Goal: Participate in discussion: Engage in conversation with other users on a specific topic

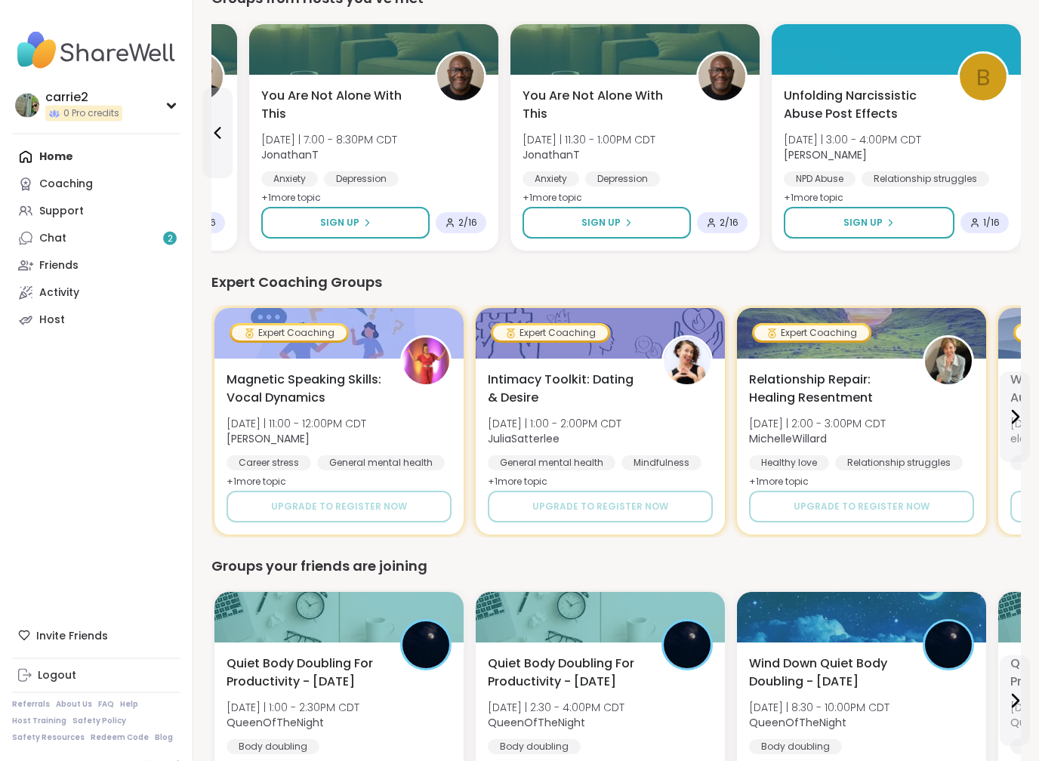
scroll to position [458, 0]
click at [992, 224] on span "1 / 16" at bounding box center [991, 223] width 17 height 12
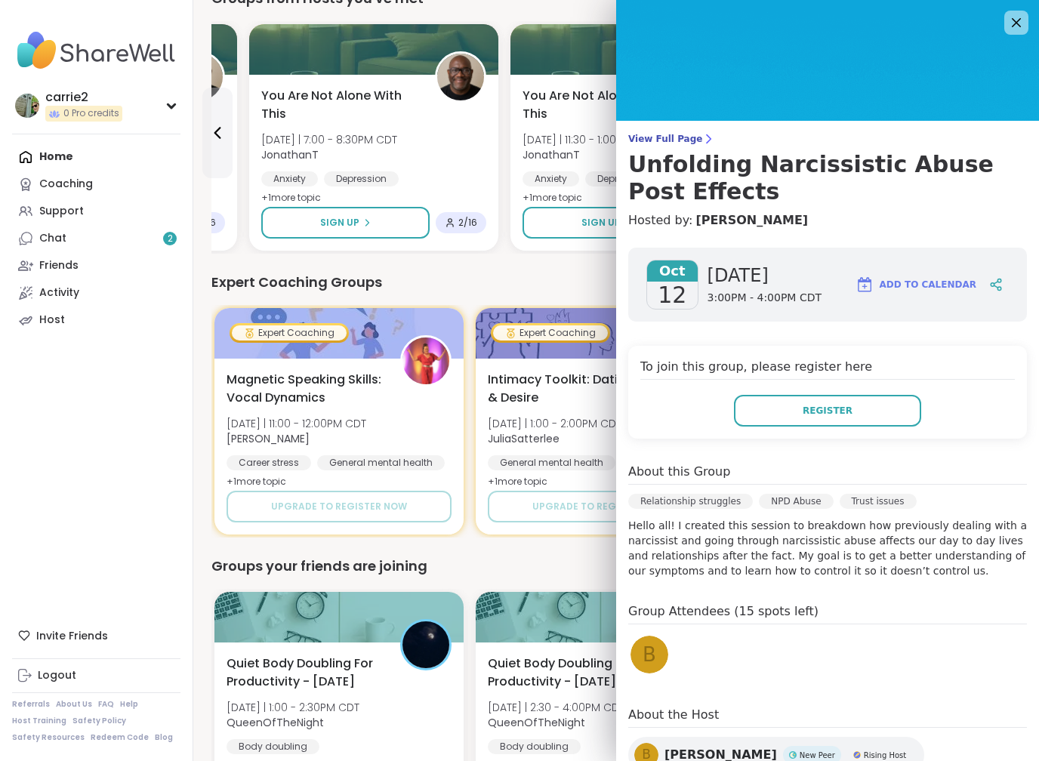
click at [1015, 28] on icon at bounding box center [1016, 23] width 18 height 18
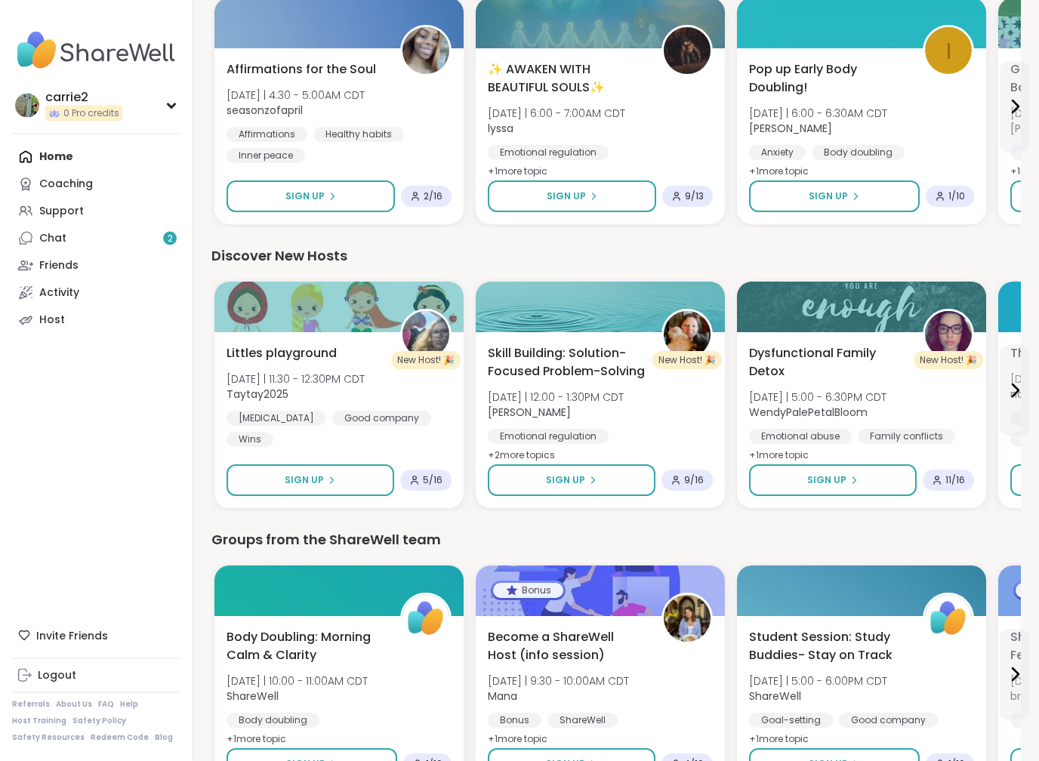
scroll to position [1336, 0]
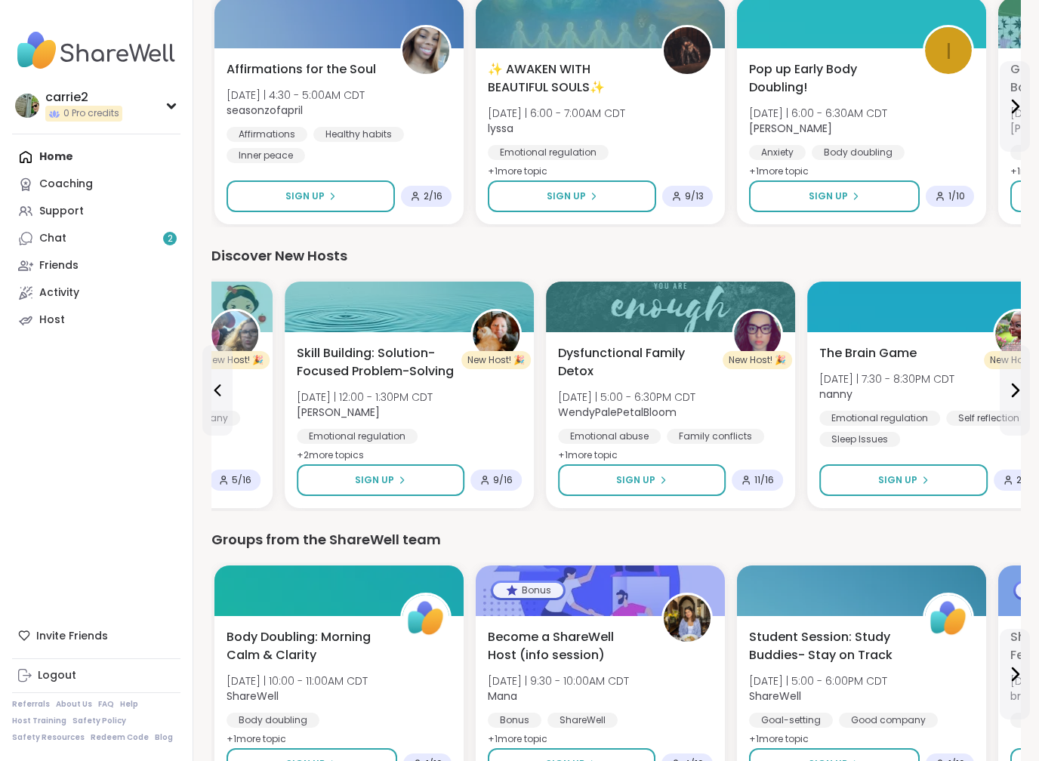
click at [952, 380] on span "[DATE] | 7:30 - 8:30PM CDT" at bounding box center [886, 378] width 135 height 15
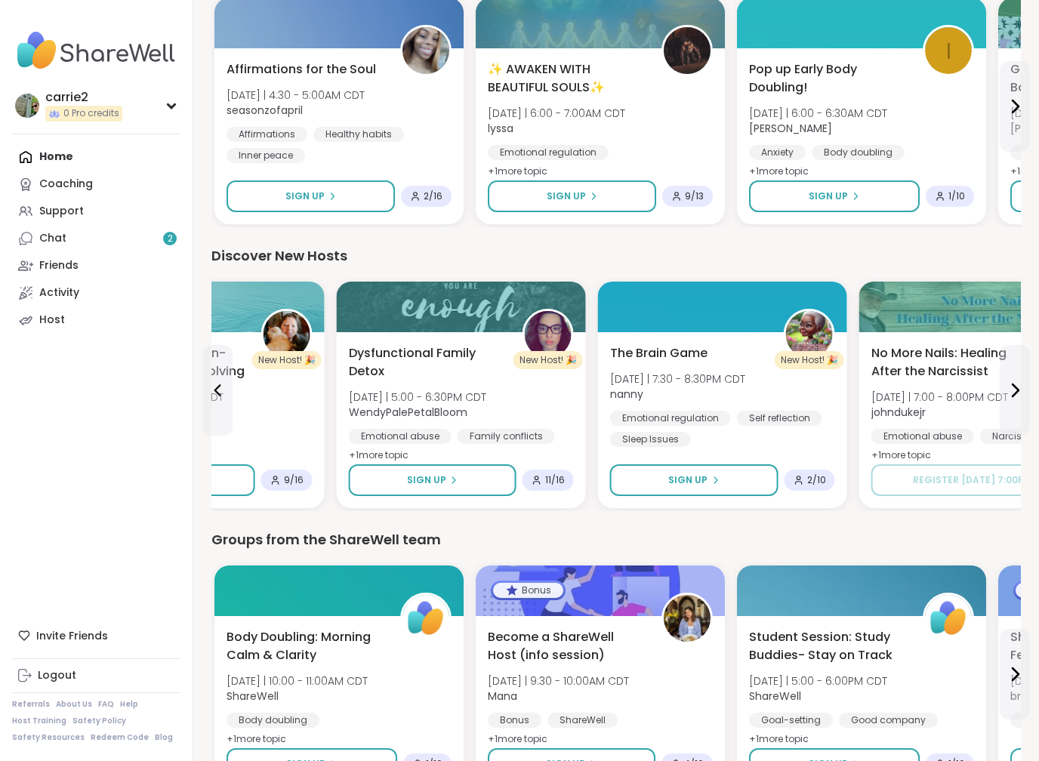
click at [555, 485] on span "11 / 16" at bounding box center [555, 480] width 20 height 12
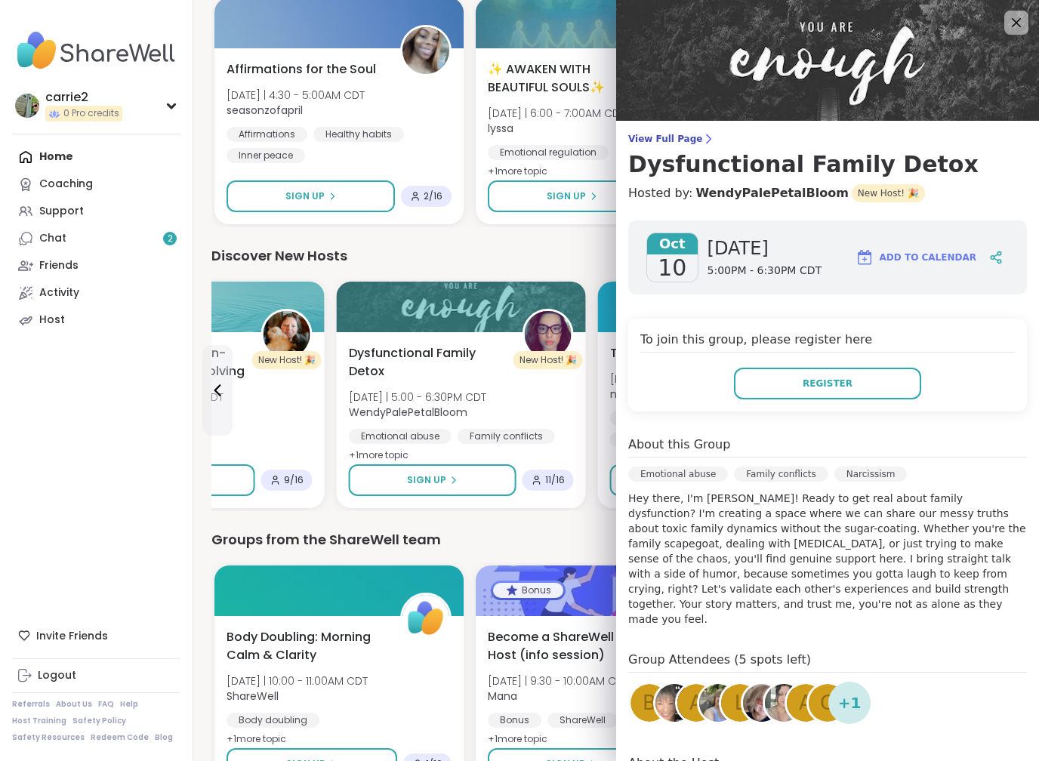
click at [539, 532] on div "Groups from the ShareWell team" at bounding box center [615, 539] width 809 height 21
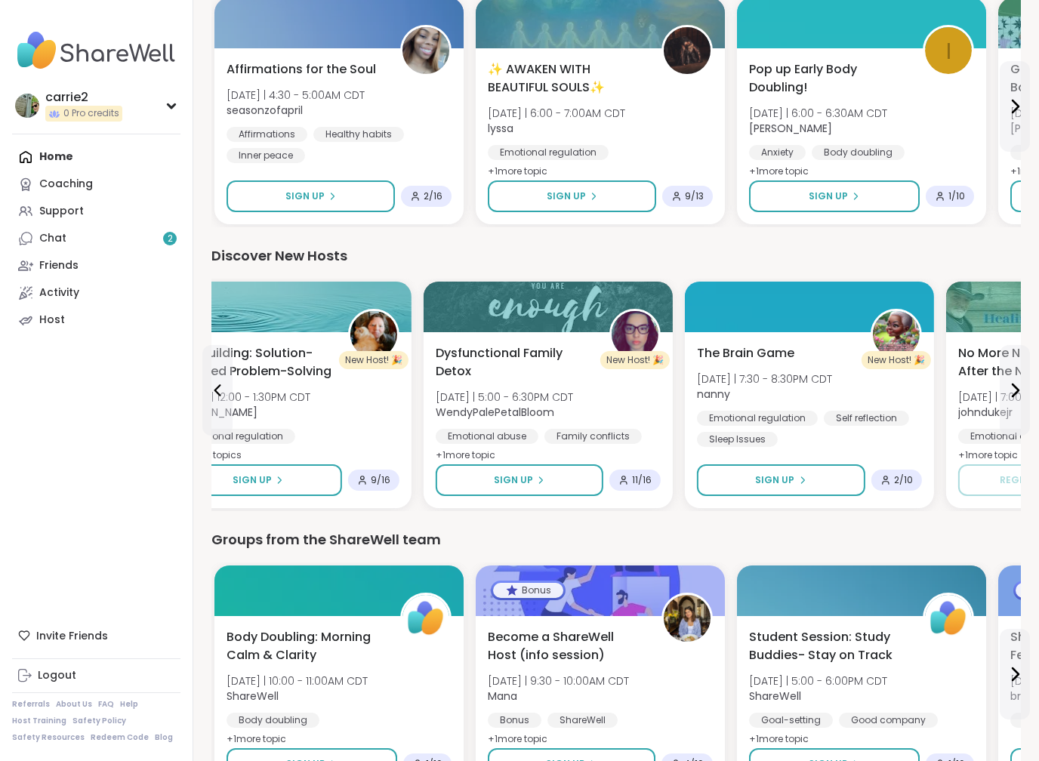
click at [644, 481] on span "11 / 16" at bounding box center [642, 480] width 20 height 12
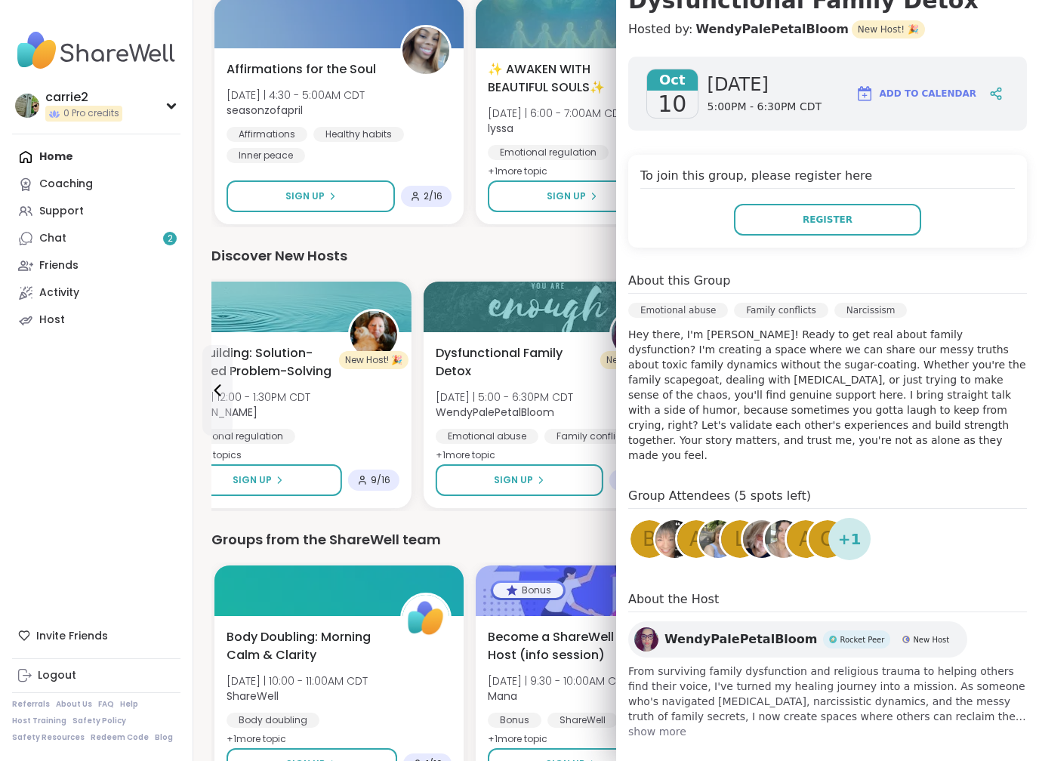
scroll to position [163, 0]
click at [755, 528] on img at bounding box center [762, 540] width 38 height 38
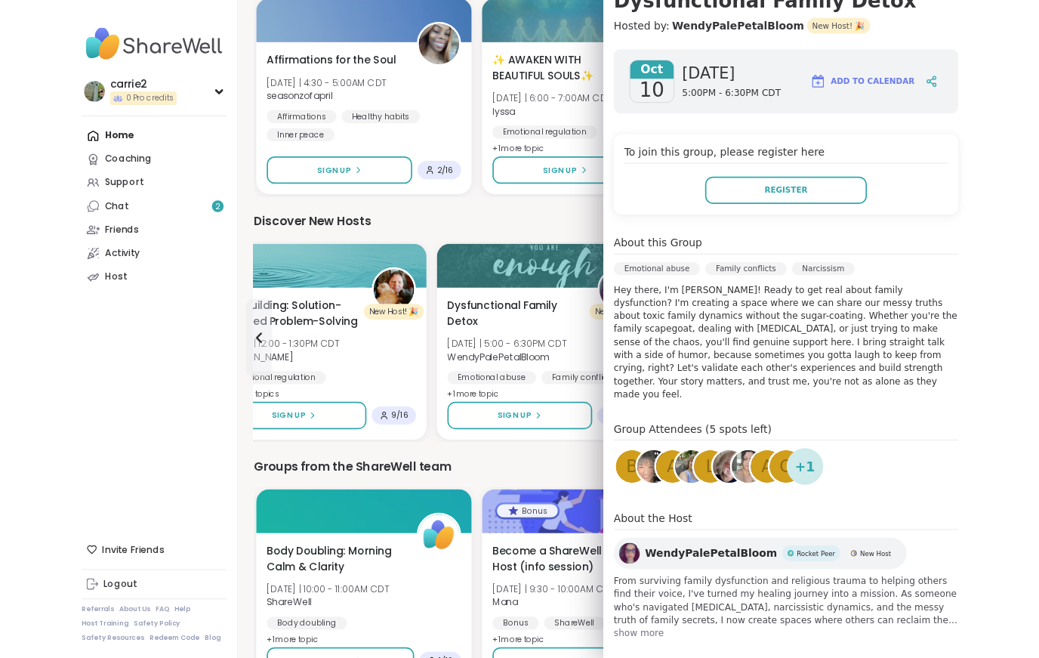
scroll to position [1378, 0]
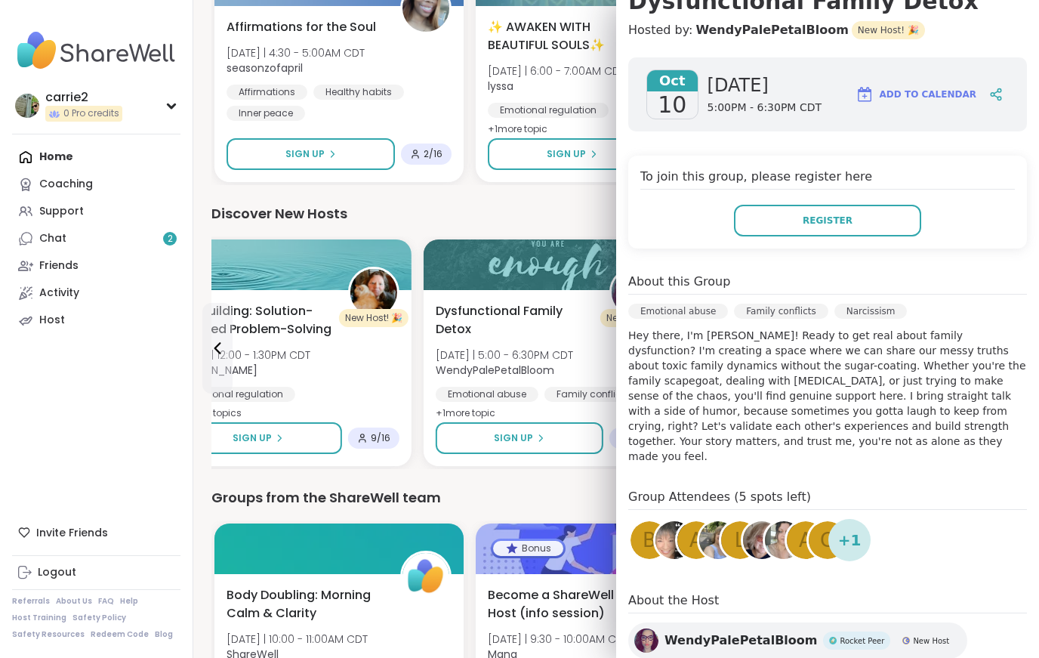
click at [676, 525] on div "A" at bounding box center [696, 540] width 42 height 42
click at [660, 533] on img at bounding box center [674, 540] width 38 height 38
click at [550, 499] on div "Groups from the ShareWell team" at bounding box center [615, 497] width 809 height 21
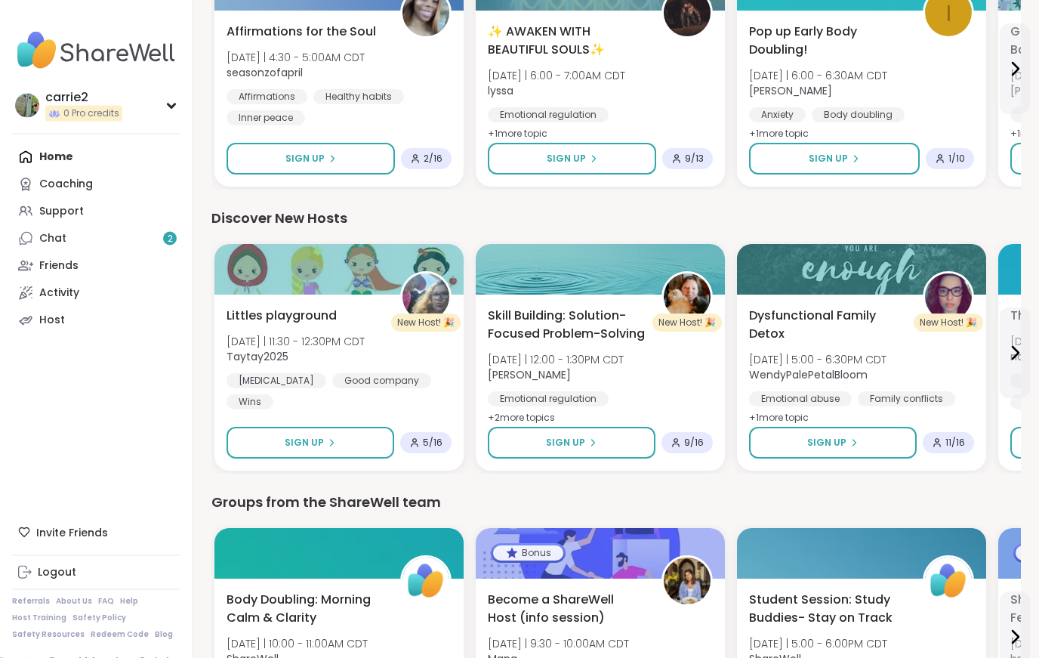
scroll to position [1362, 0]
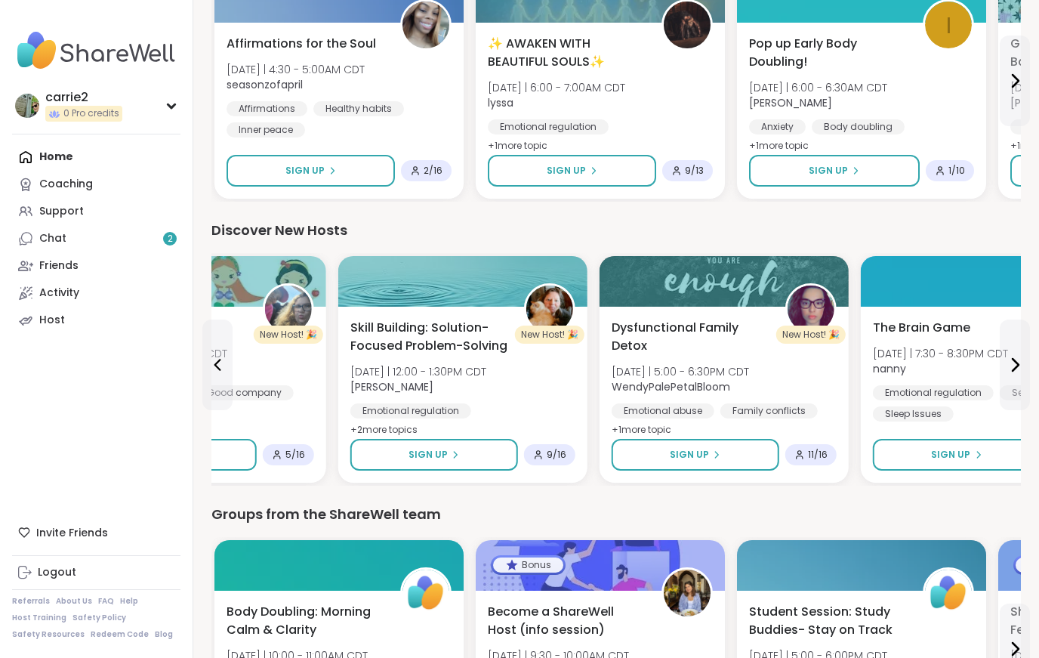
click at [727, 454] on button "Sign Up" at bounding box center [695, 455] width 168 height 32
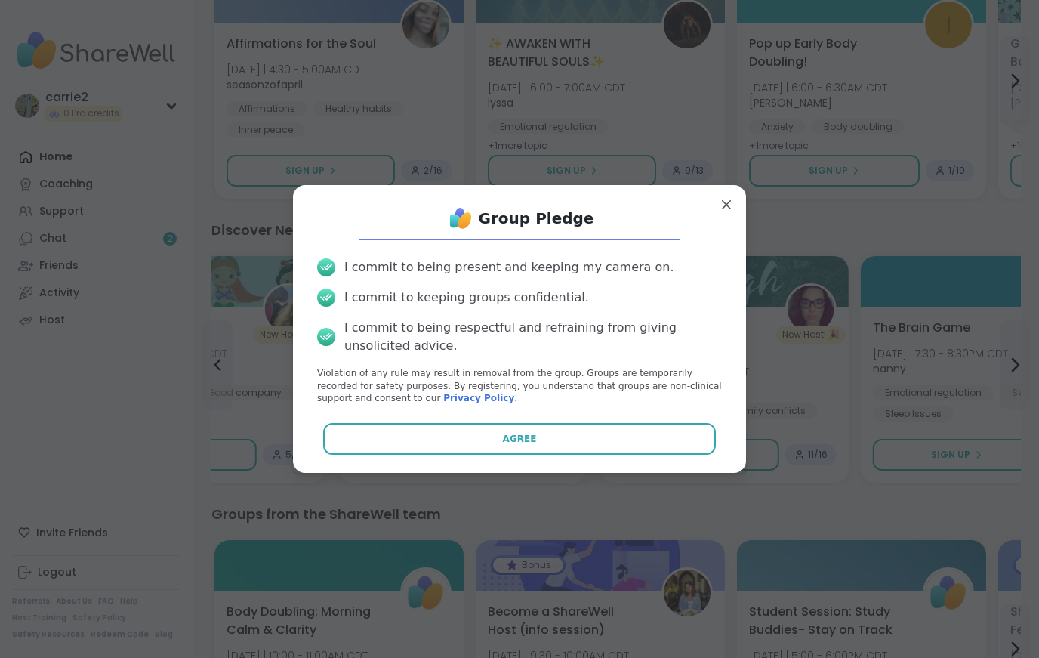
scroll to position [0, 0]
click at [597, 438] on button "Agree" at bounding box center [519, 439] width 393 height 32
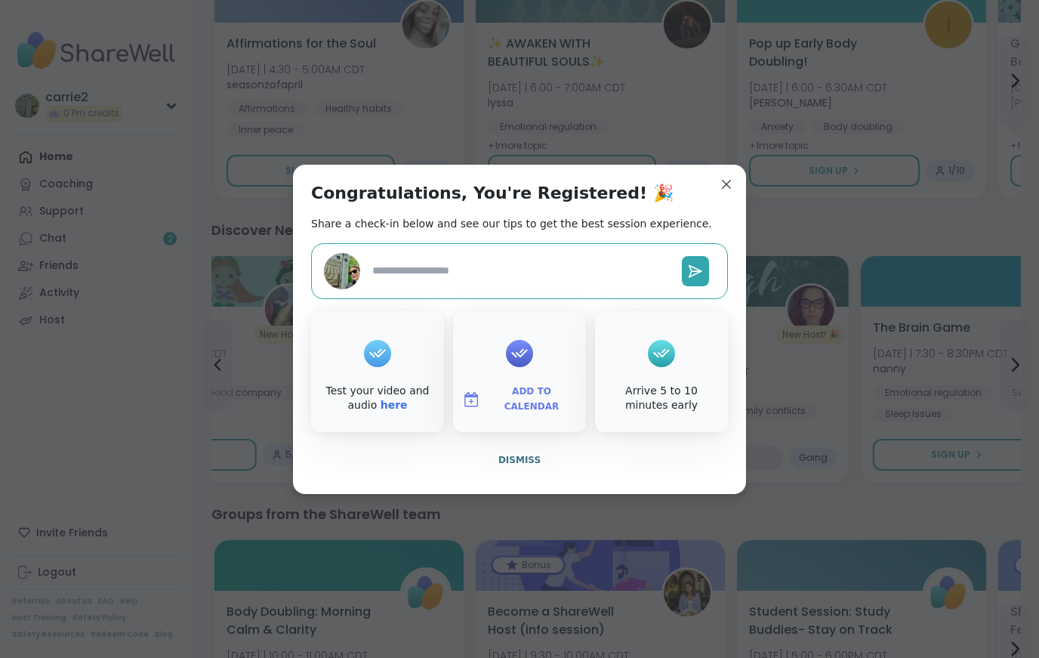
type textarea "*"
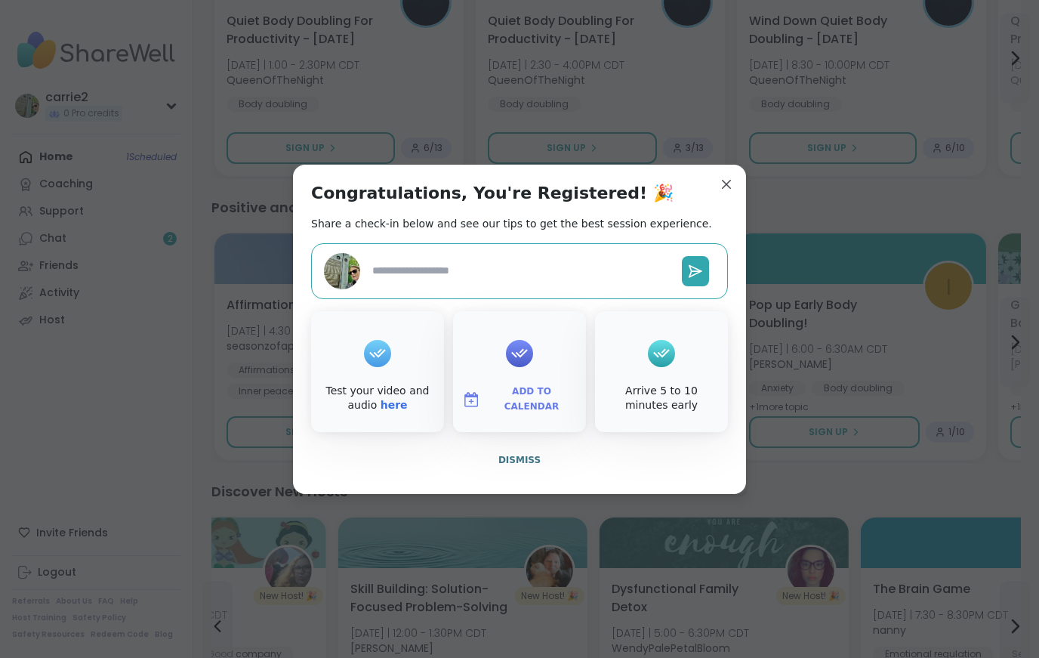
click at [537, 458] on span "Dismiss" at bounding box center [519, 459] width 42 height 11
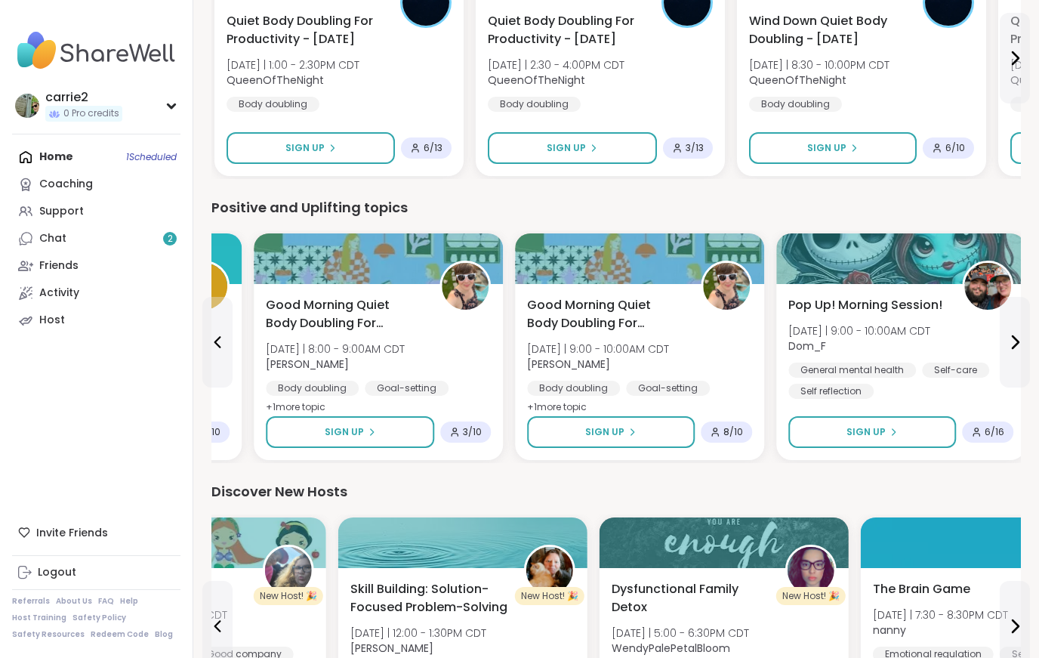
click at [67, 143] on div "Home 1 Scheduled Coaching Support Chat 2 Friends Activity Host" at bounding box center [96, 238] width 168 height 190
click at [43, 233] on div "Chat 2" at bounding box center [52, 238] width 27 height 15
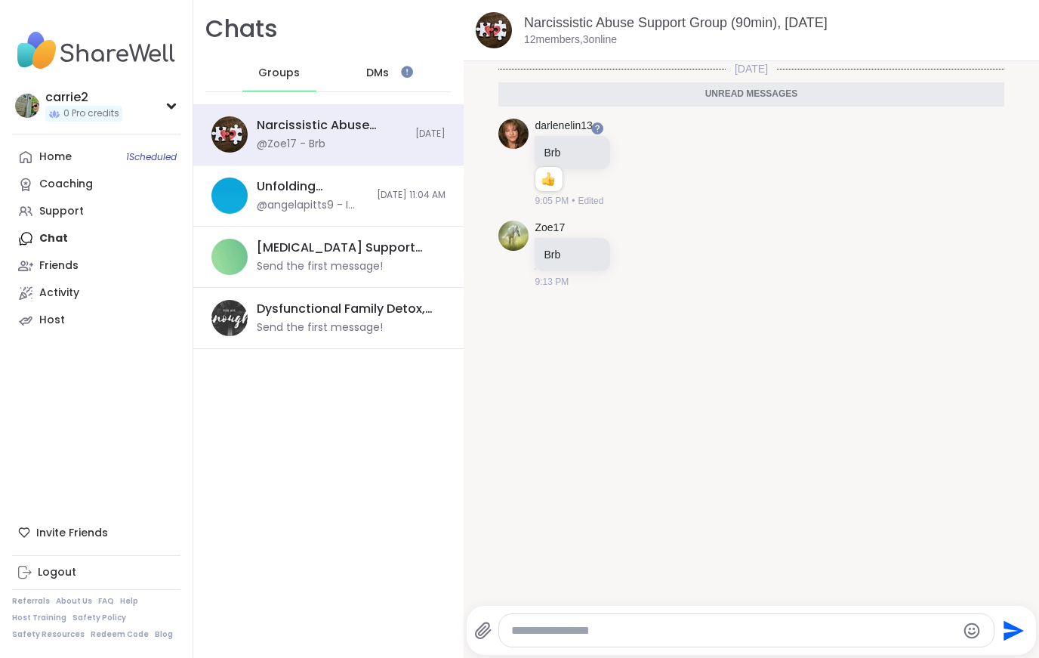
click at [378, 194] on span "[DATE] 11:04 AM" at bounding box center [411, 195] width 69 height 13
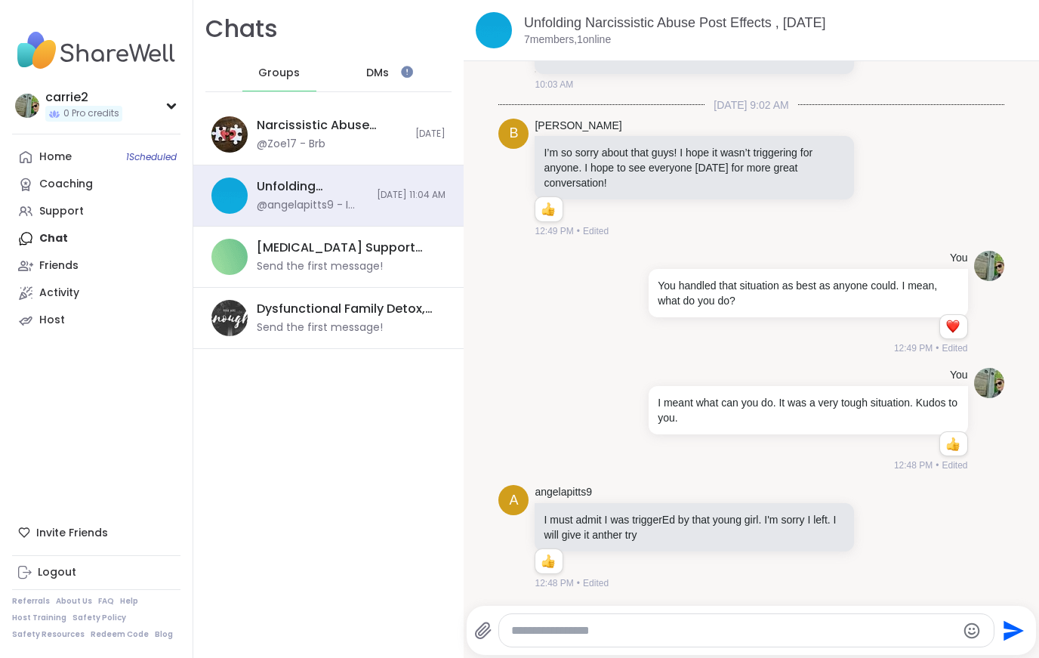
click at [390, 260] on div "[MEDICAL_DATA] Support Group, [DATE] Send the first message!" at bounding box center [347, 256] width 180 height 35
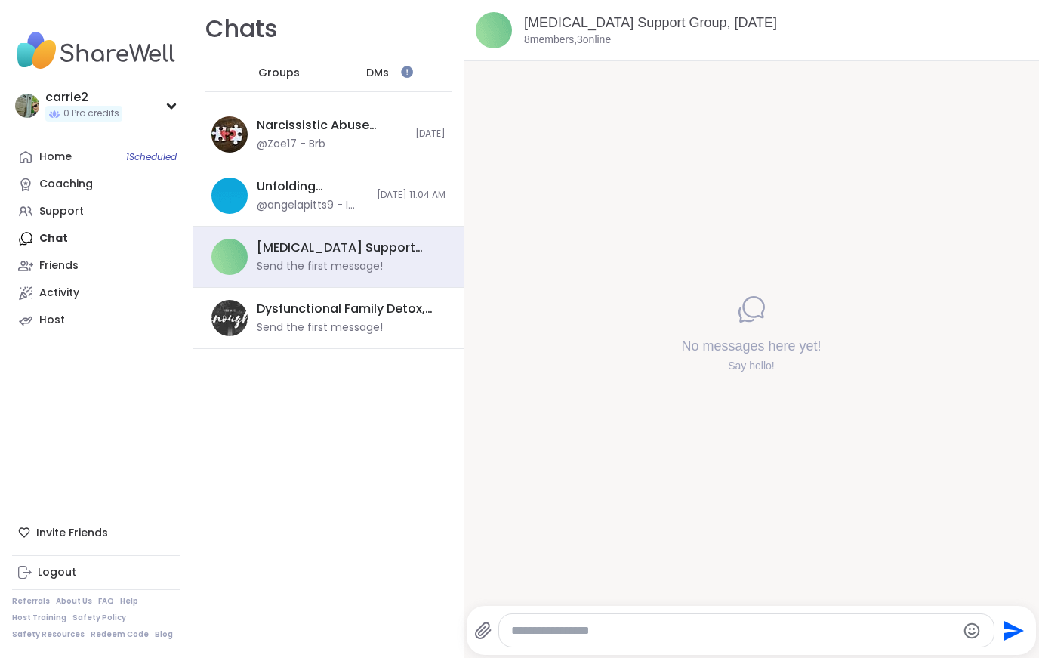
click at [382, 313] on div "Dysfunctional Family Detox, [DATE]" at bounding box center [347, 308] width 180 height 17
